Goal: Check status

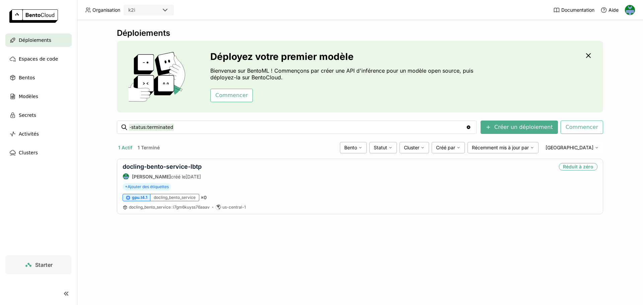
click at [124, 147] on button "1 Actif" at bounding box center [125, 147] width 17 height 9
click at [157, 167] on link "docling-bento-service-lbtp" at bounding box center [162, 166] width 79 height 7
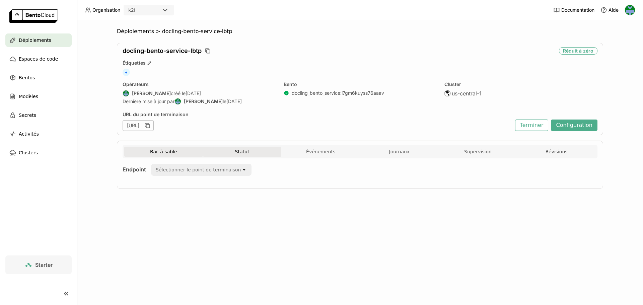
click at [242, 154] on button "Statut" at bounding box center [242, 152] width 79 height 10
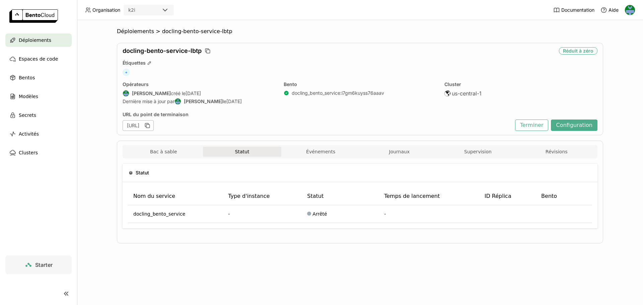
click at [633, 12] on img at bounding box center [630, 10] width 10 height 10
click at [617, 37] on span "Facturation" at bounding box center [615, 35] width 23 height 6
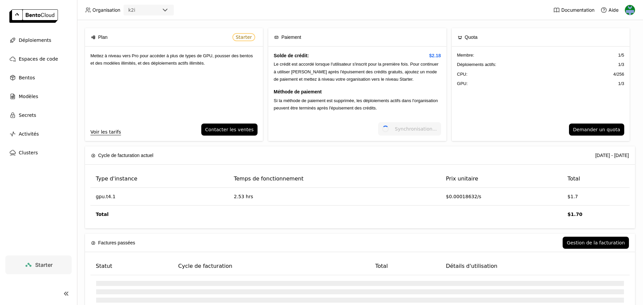
click at [422, 14] on header "Organisation k2i Documentation Aide" at bounding box center [321, 10] width 643 height 20
